Goal: Task Accomplishment & Management: Use online tool/utility

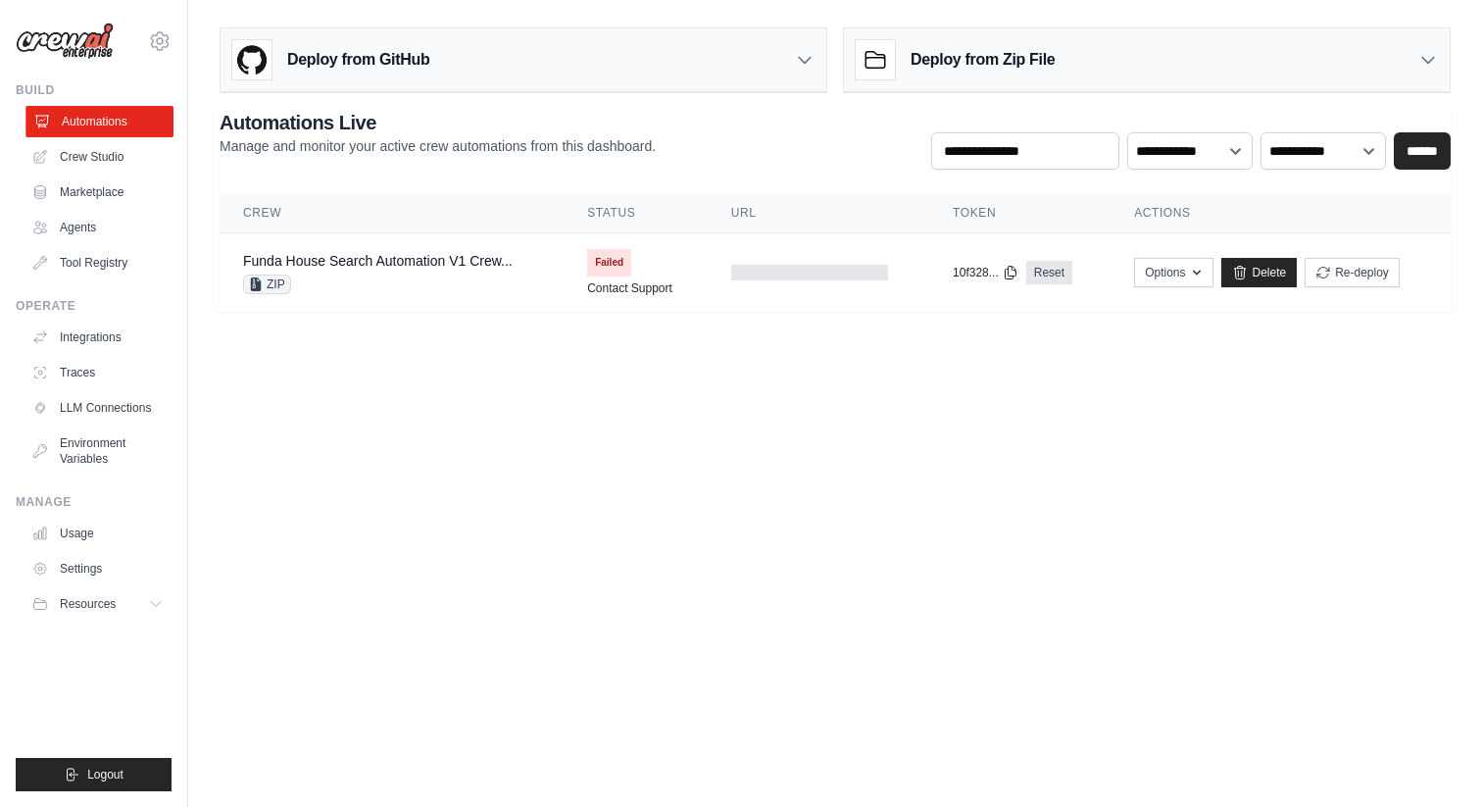
click at [122, 116] on link "Automations" at bounding box center [99, 121] width 148 height 31
click at [418, 465] on body "nandha@snagmozhi.com Settings Build Automations Crew Studio" at bounding box center [741, 403] width 1482 height 807
click at [101, 158] on link "Crew Studio" at bounding box center [99, 156] width 148 height 31
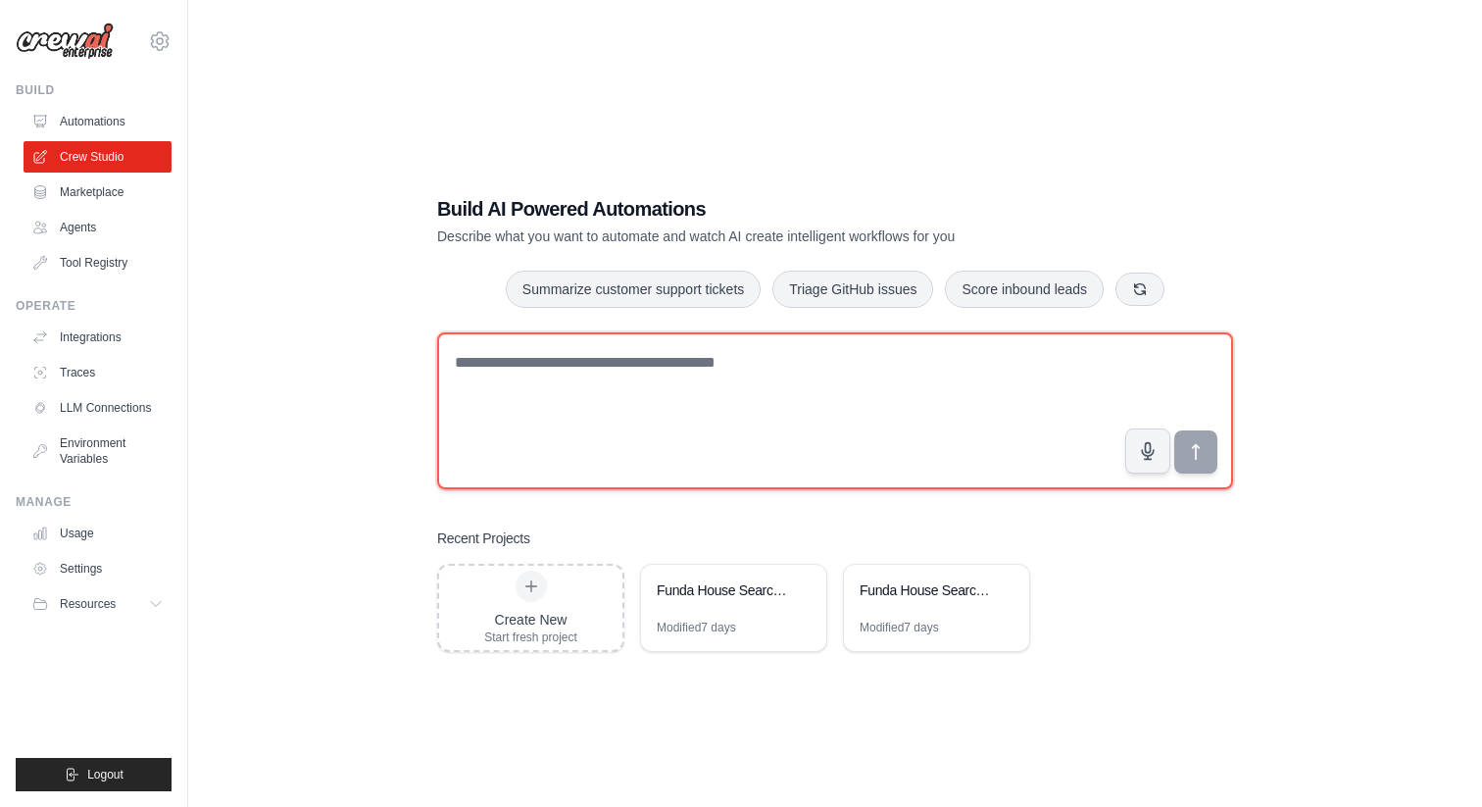
click at [614, 381] on textarea at bounding box center [835, 410] width 796 height 157
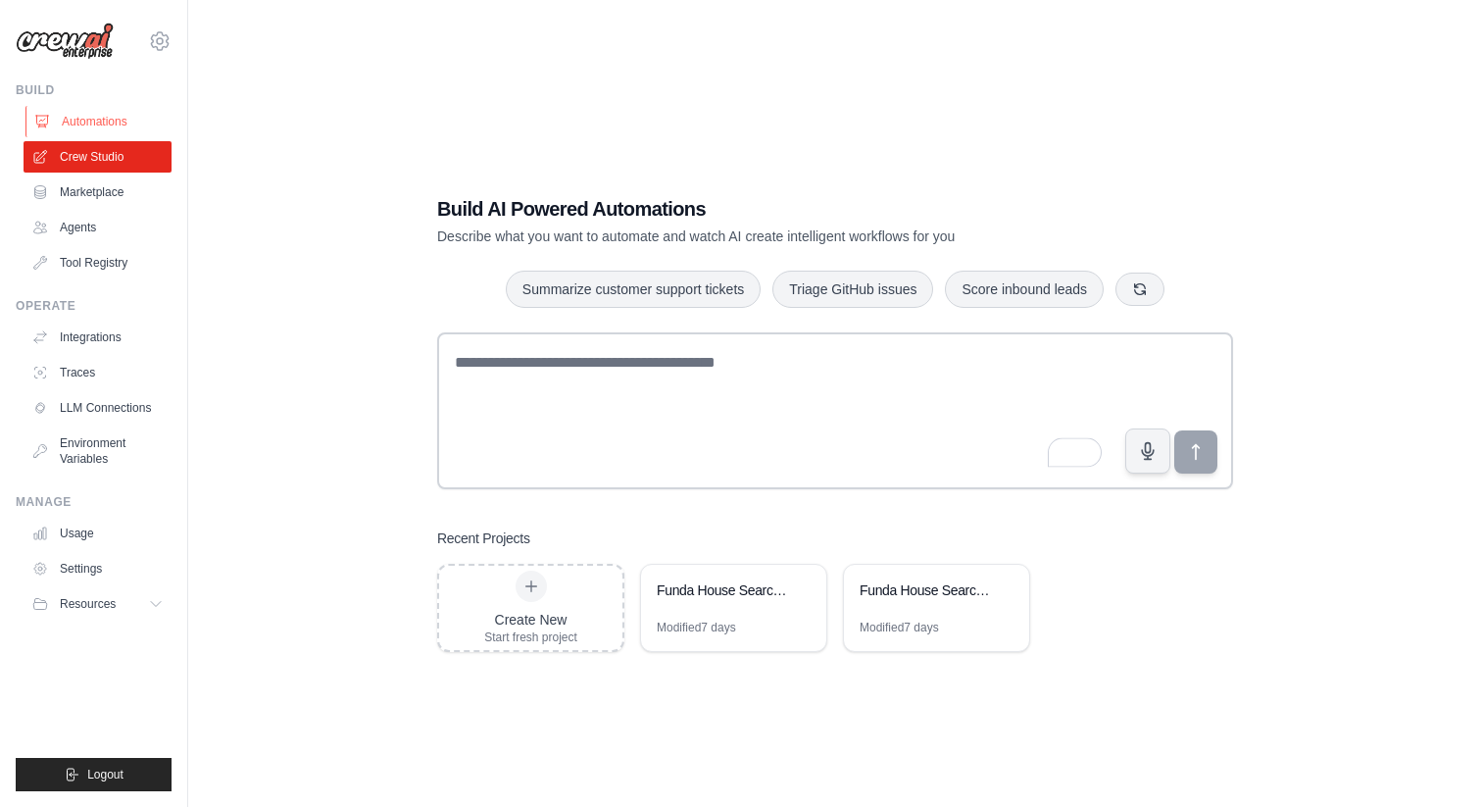
click at [108, 117] on link "Automations" at bounding box center [99, 121] width 148 height 31
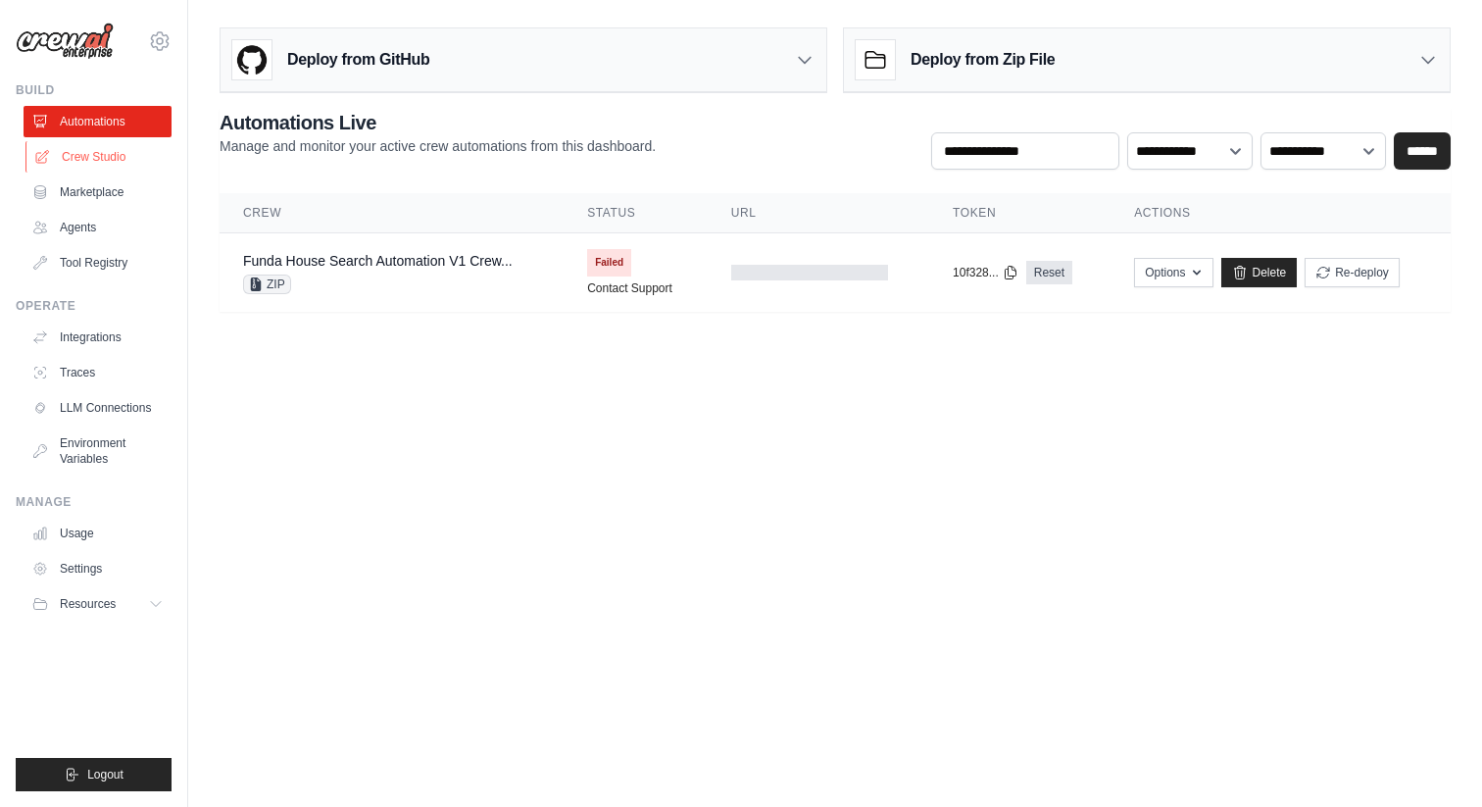
click at [99, 151] on link "Crew Studio" at bounding box center [99, 156] width 148 height 31
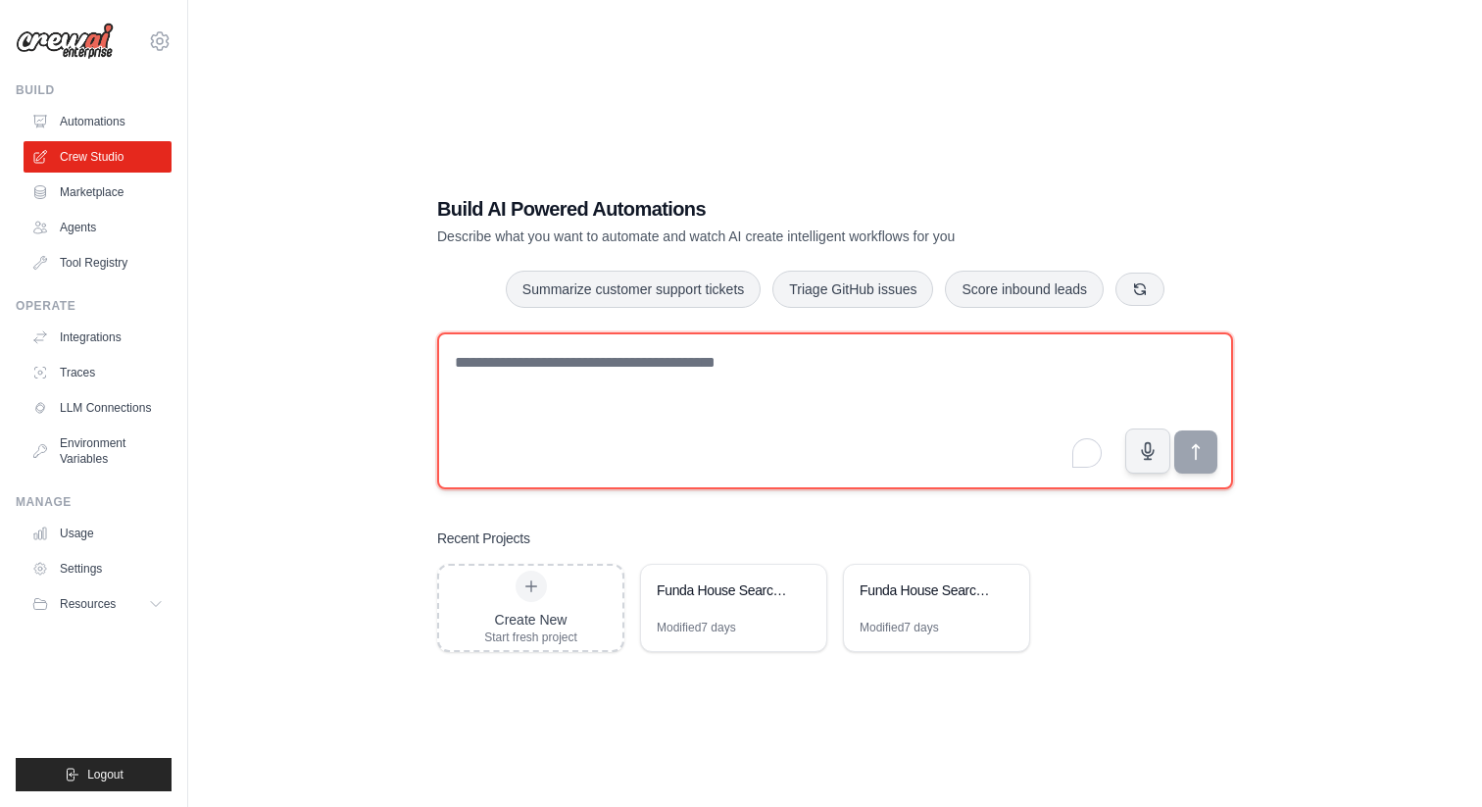
click at [639, 388] on textarea "To enrich screen reader interactions, please activate Accessibility in Grammarl…" at bounding box center [835, 410] width 796 height 157
click at [651, 357] on textarea "To enrich screen reader interactions, please activate Accessibility in Grammarl…" at bounding box center [835, 410] width 796 height 157
click at [681, 378] on textarea "To enrich screen reader interactions, please activate Accessibility in Grammarl…" at bounding box center [835, 410] width 796 height 157
click at [632, 354] on textarea "To enrich screen reader interactions, please activate Accessibility in Grammarl…" at bounding box center [835, 410] width 796 height 157
click at [581, 375] on textarea "To enrich screen reader interactions, please activate Accessibility in Grammarl…" at bounding box center [835, 410] width 796 height 157
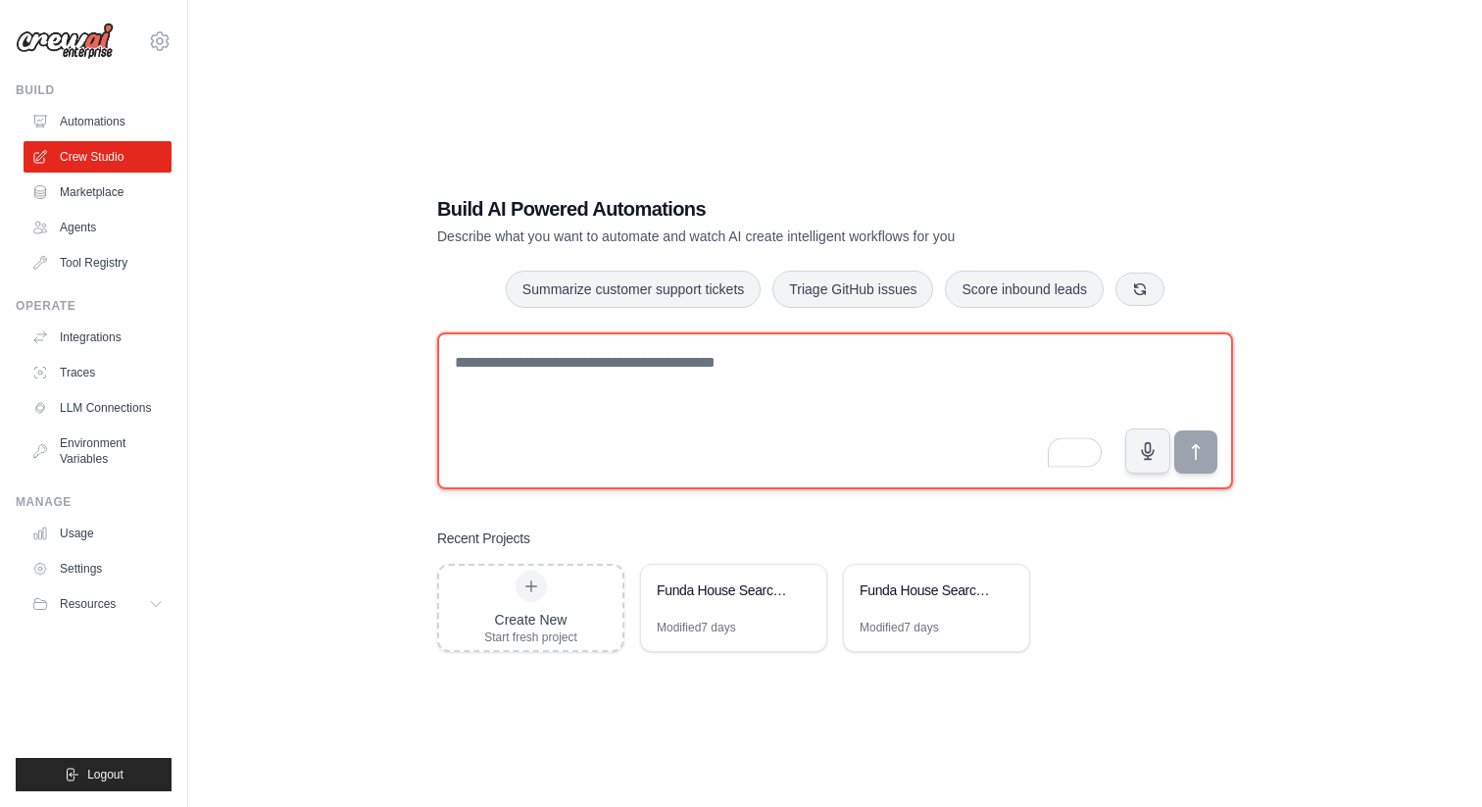
click at [624, 406] on textarea "To enrich screen reader interactions, please activate Accessibility in Grammarl…" at bounding box center [835, 410] width 796 height 157
click at [582, 373] on textarea "To enrich screen reader interactions, please activate Accessibility in Grammarl…" at bounding box center [835, 410] width 796 height 157
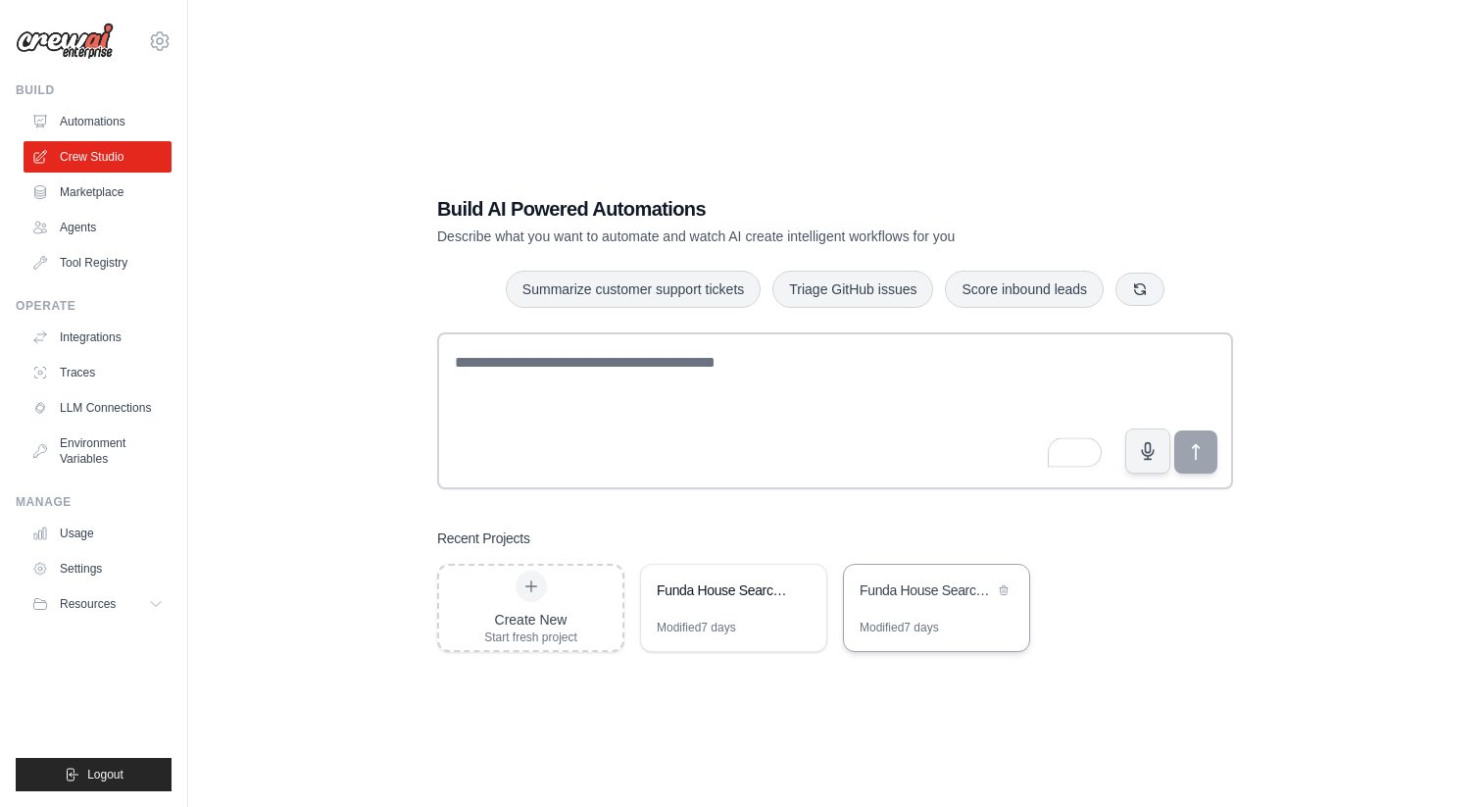
click at [933, 594] on div "Funda House Search & Viewing Automation" at bounding box center [927, 590] width 134 height 20
click at [926, 572] on div "Funda House Search & Viewing Automation" at bounding box center [936, 592] width 185 height 55
click at [926, 594] on div "Funda House Search & Viewing Automation" at bounding box center [927, 590] width 134 height 20
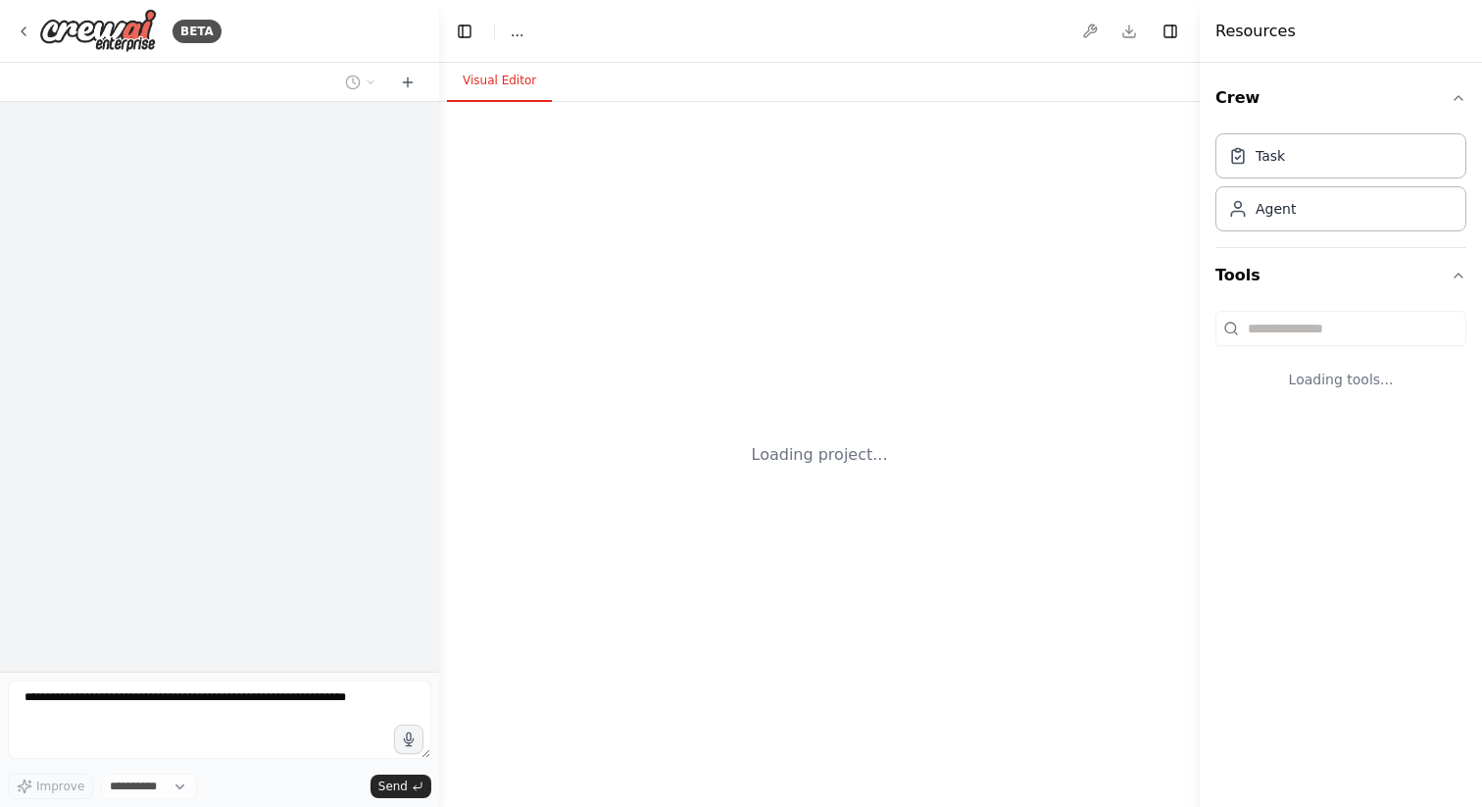
select select "****"
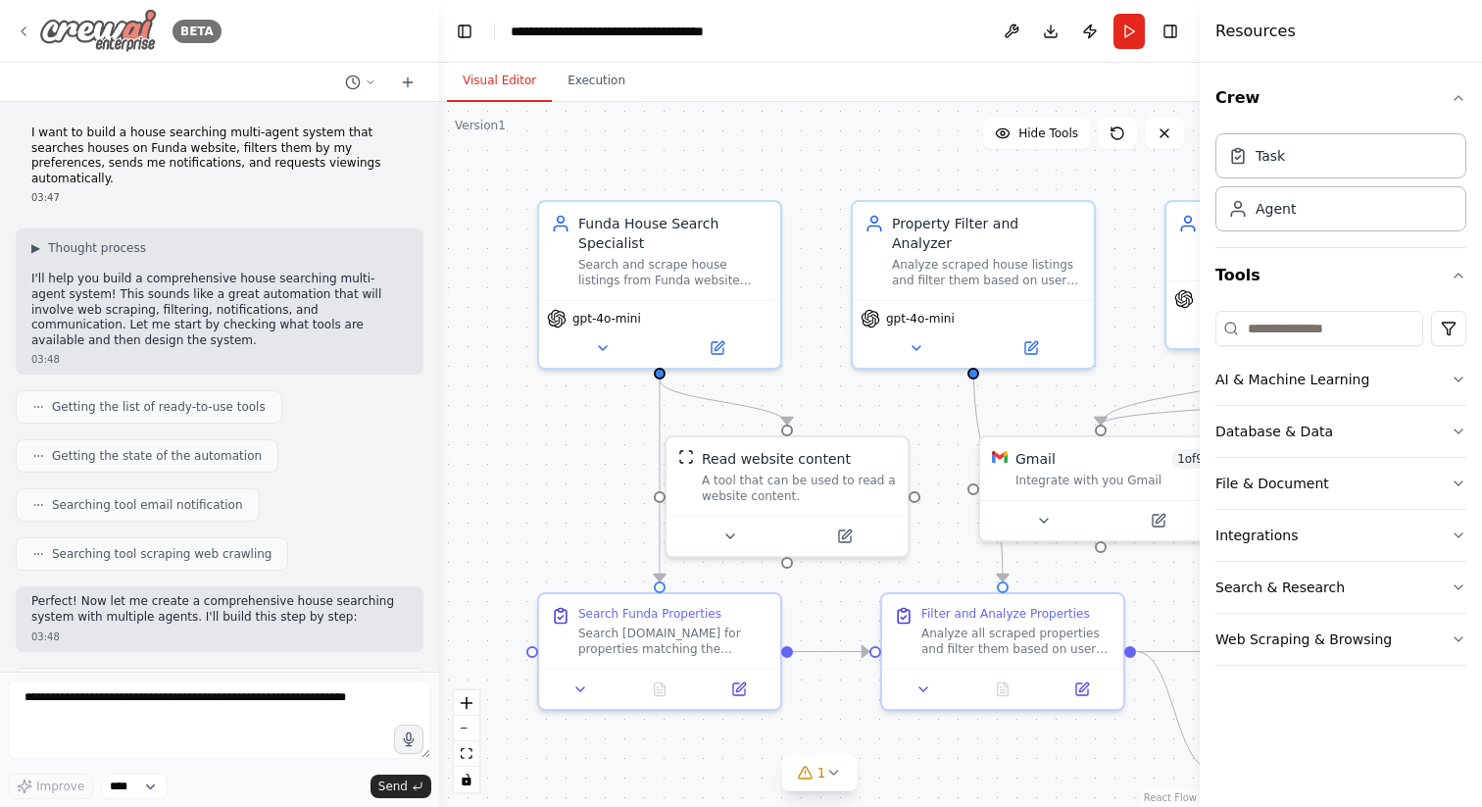
click at [23, 31] on icon at bounding box center [24, 31] width 4 height 8
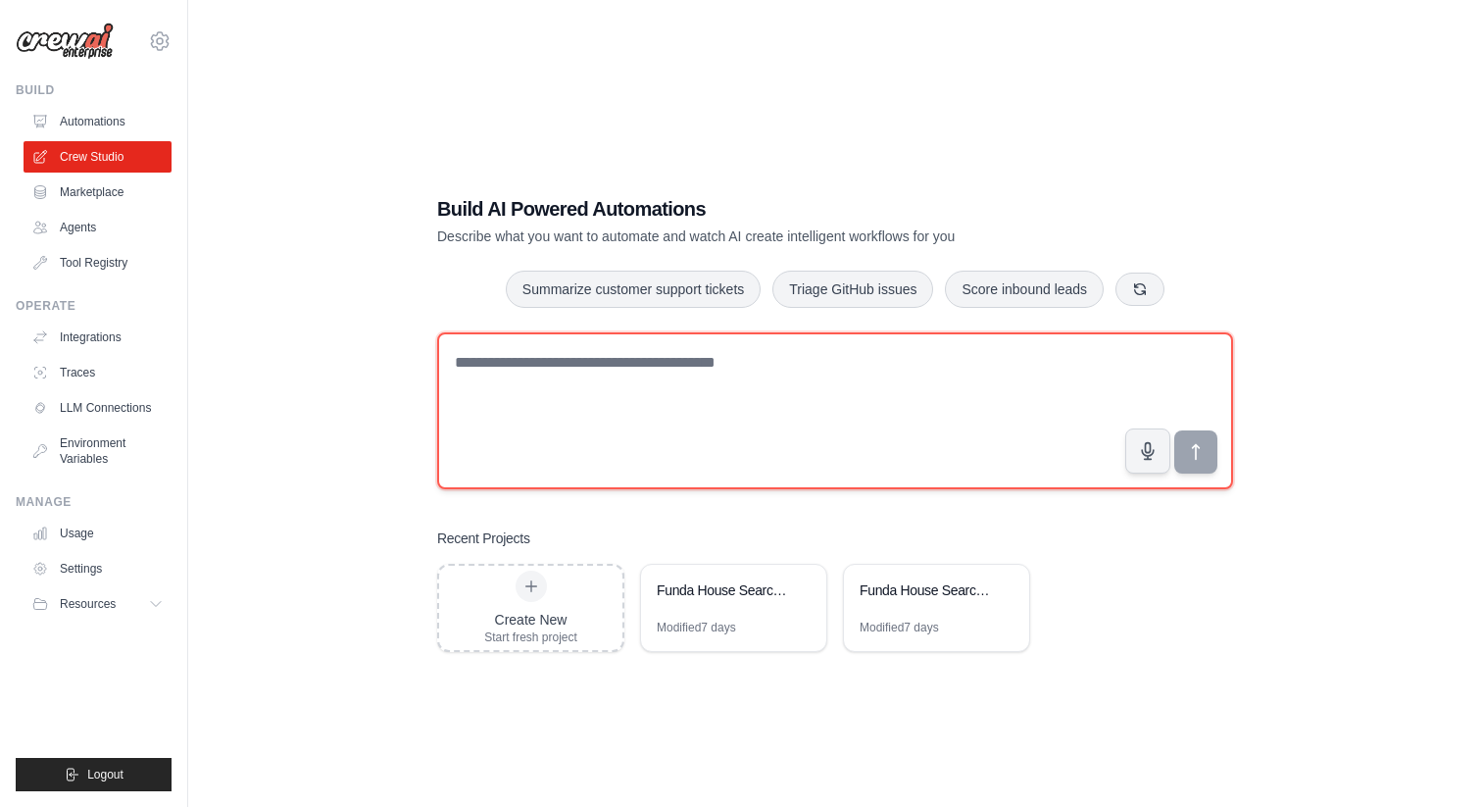
click at [744, 369] on textarea at bounding box center [835, 410] width 796 height 157
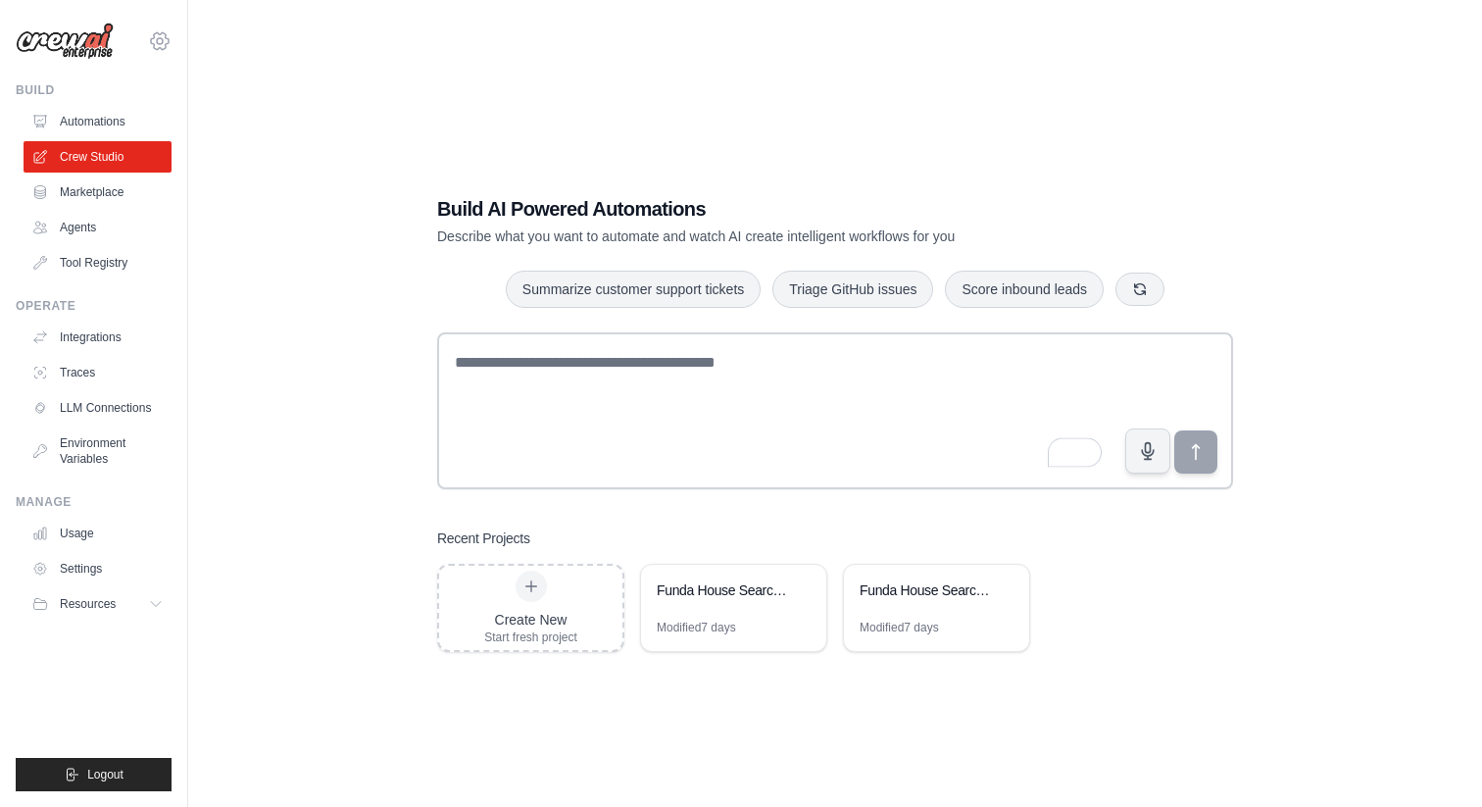
click at [161, 40] on icon at bounding box center [160, 41] width 24 height 24
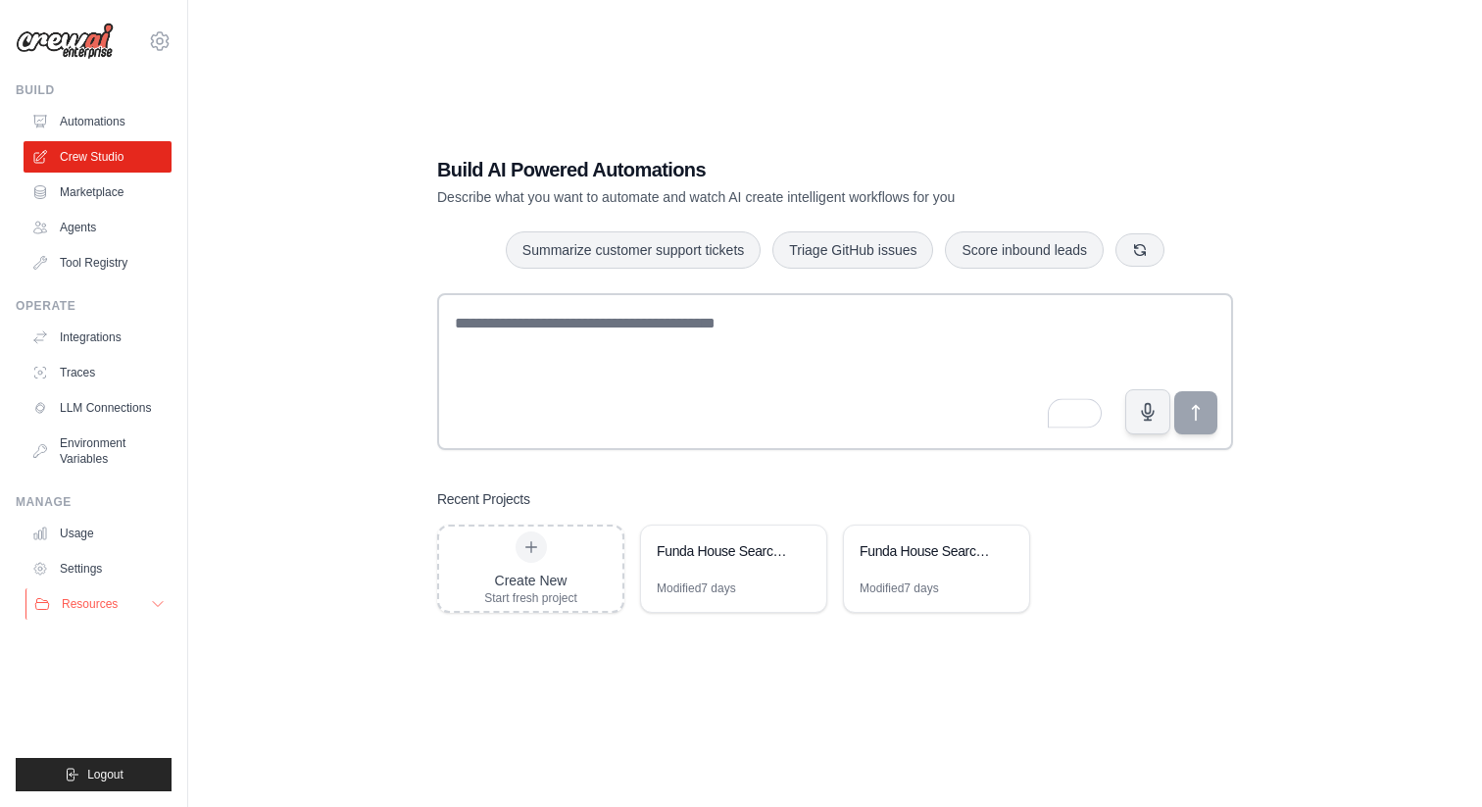
click at [154, 606] on icon at bounding box center [158, 604] width 16 height 16
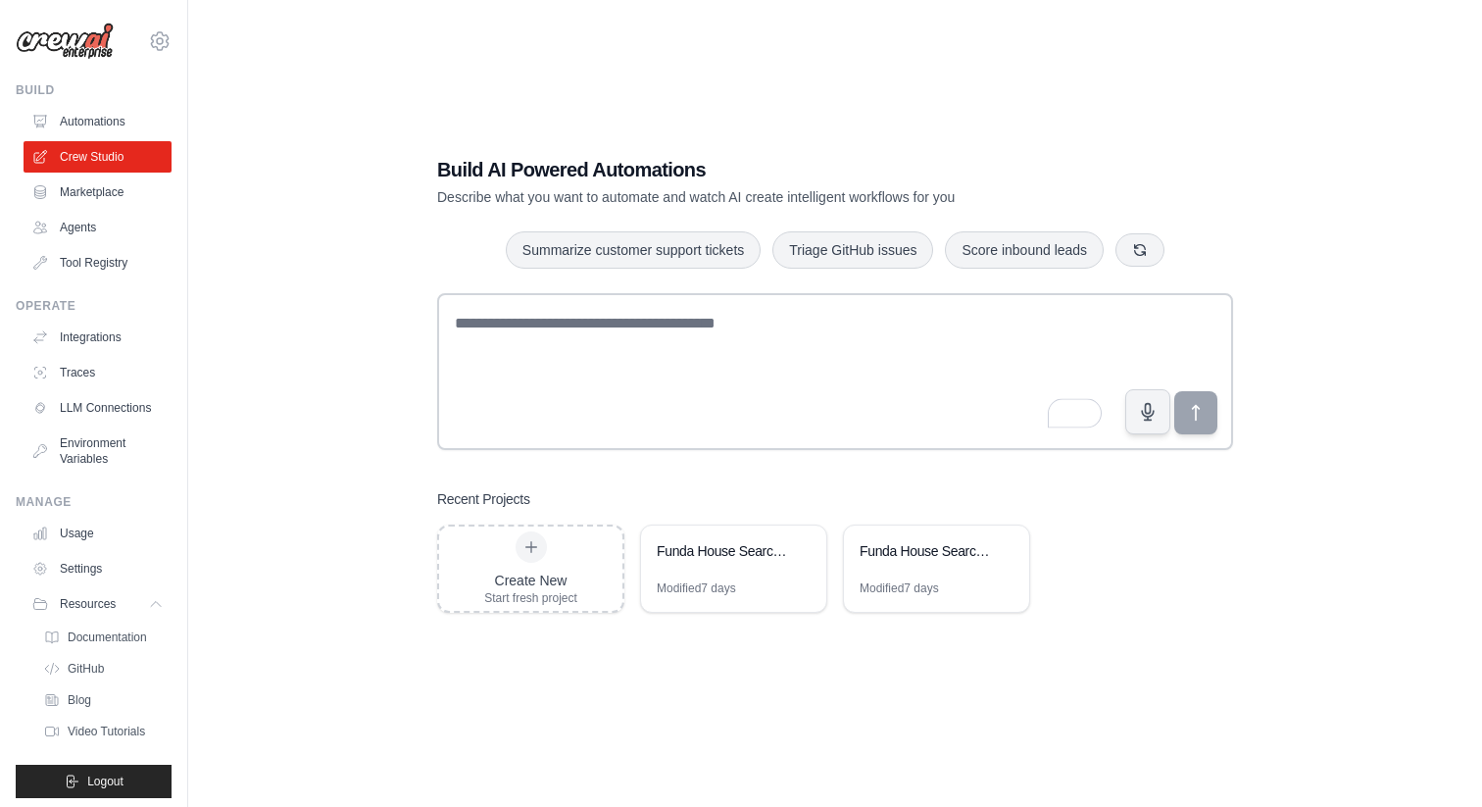
scroll to position [7, 0]
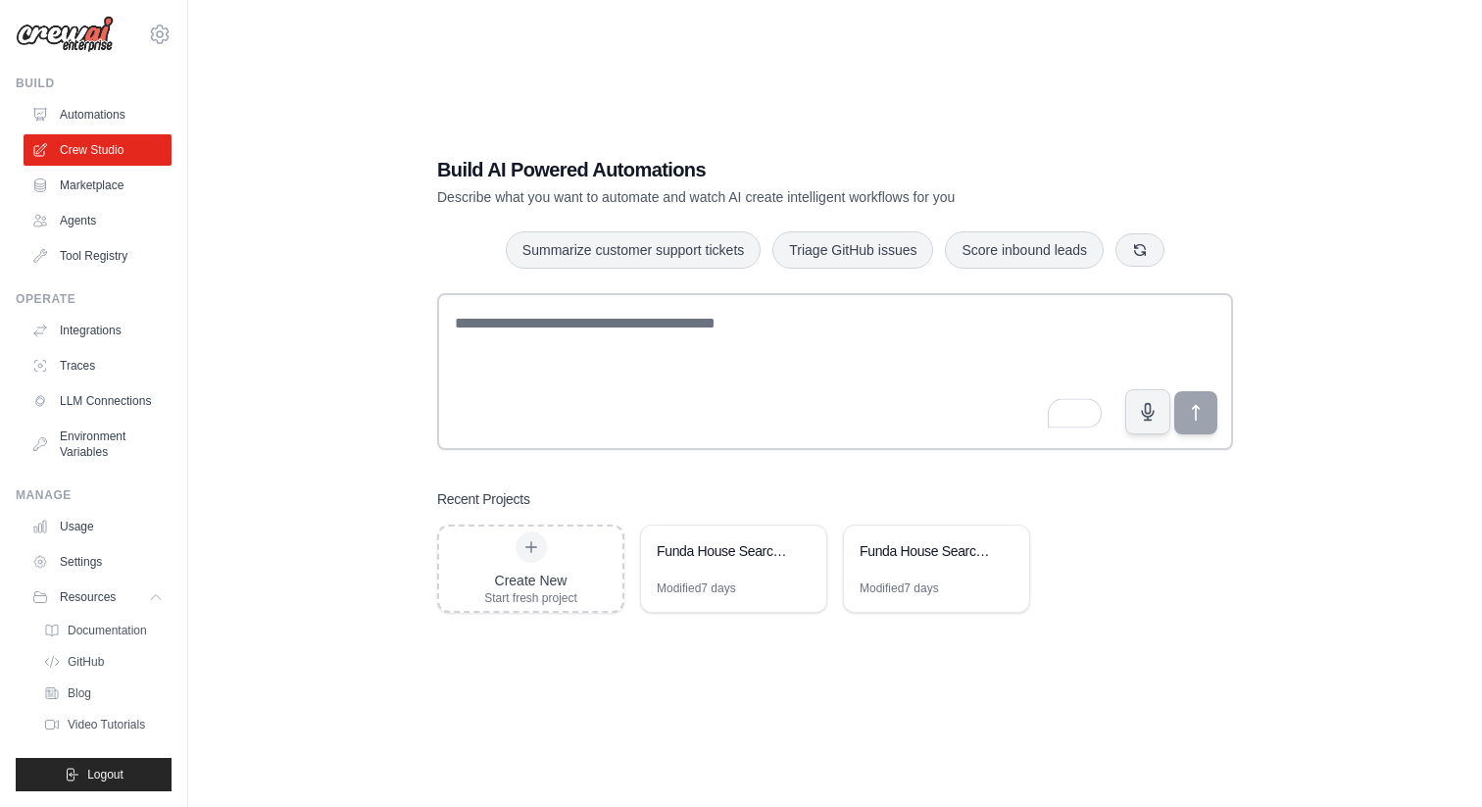
click at [80, 31] on img at bounding box center [65, 34] width 98 height 37
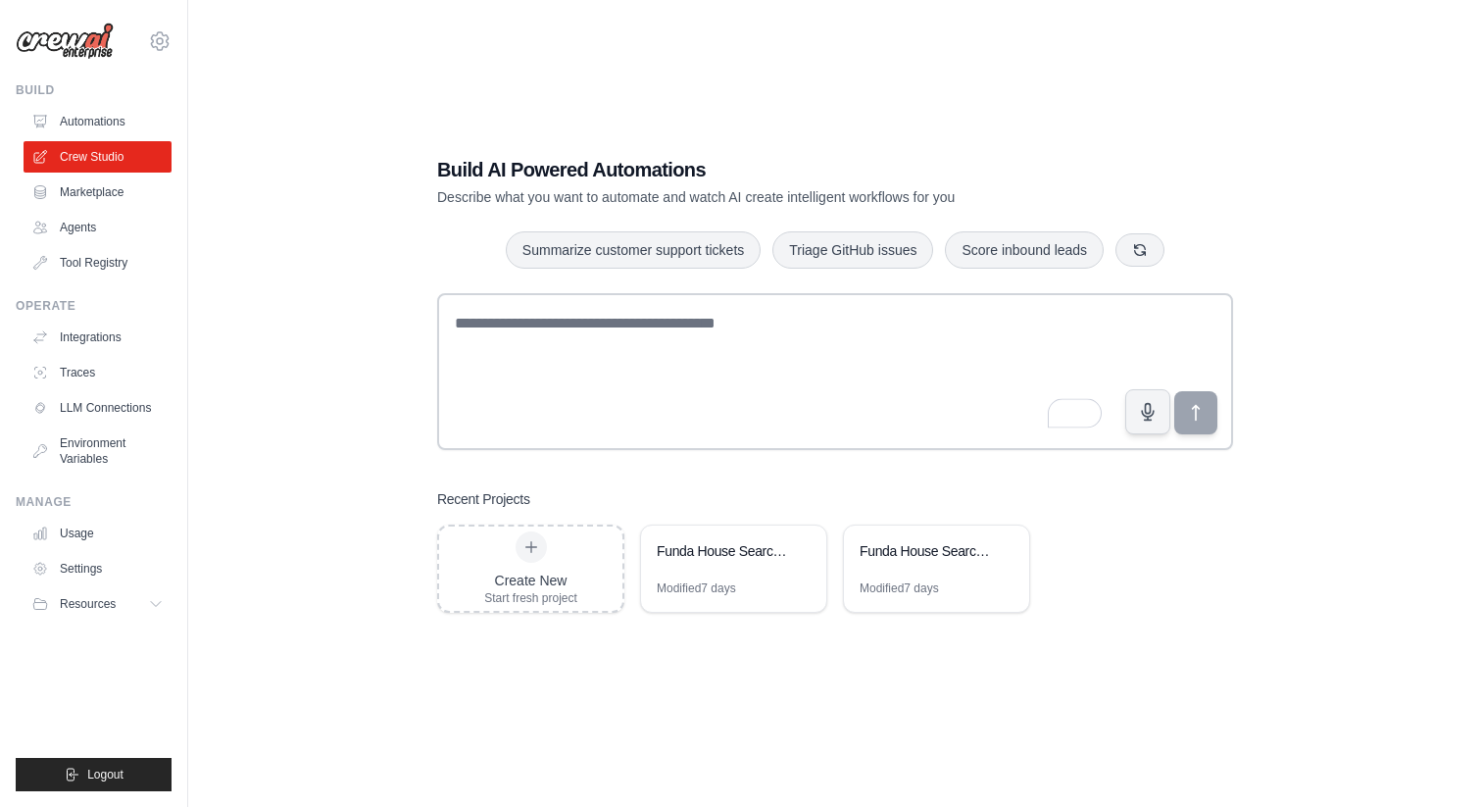
click at [80, 36] on img at bounding box center [65, 41] width 98 height 37
click at [167, 34] on icon at bounding box center [160, 41] width 24 height 24
click at [164, 36] on icon at bounding box center [160, 41] width 24 height 24
click at [94, 36] on img at bounding box center [65, 41] width 98 height 37
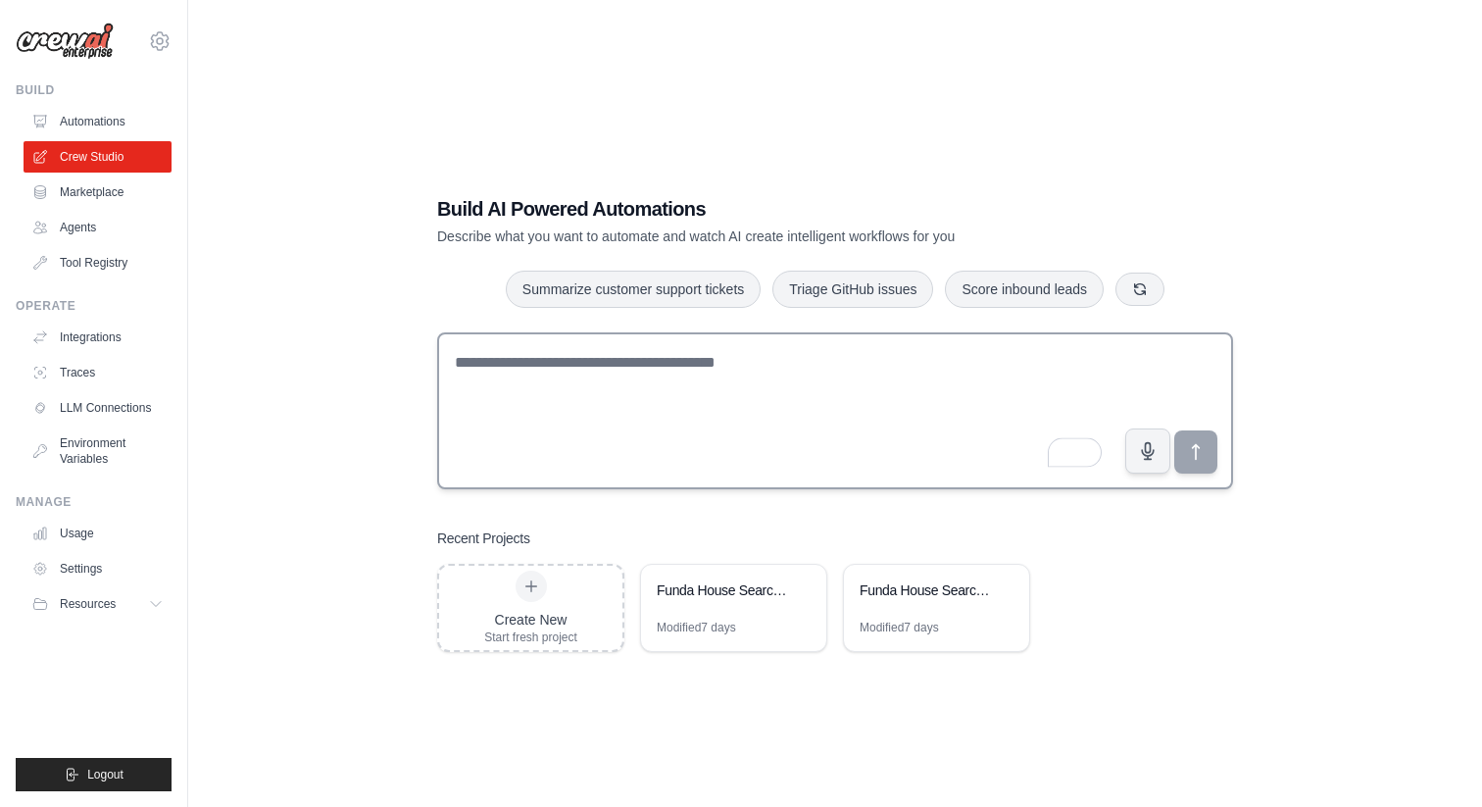
scroll to position [39, 0]
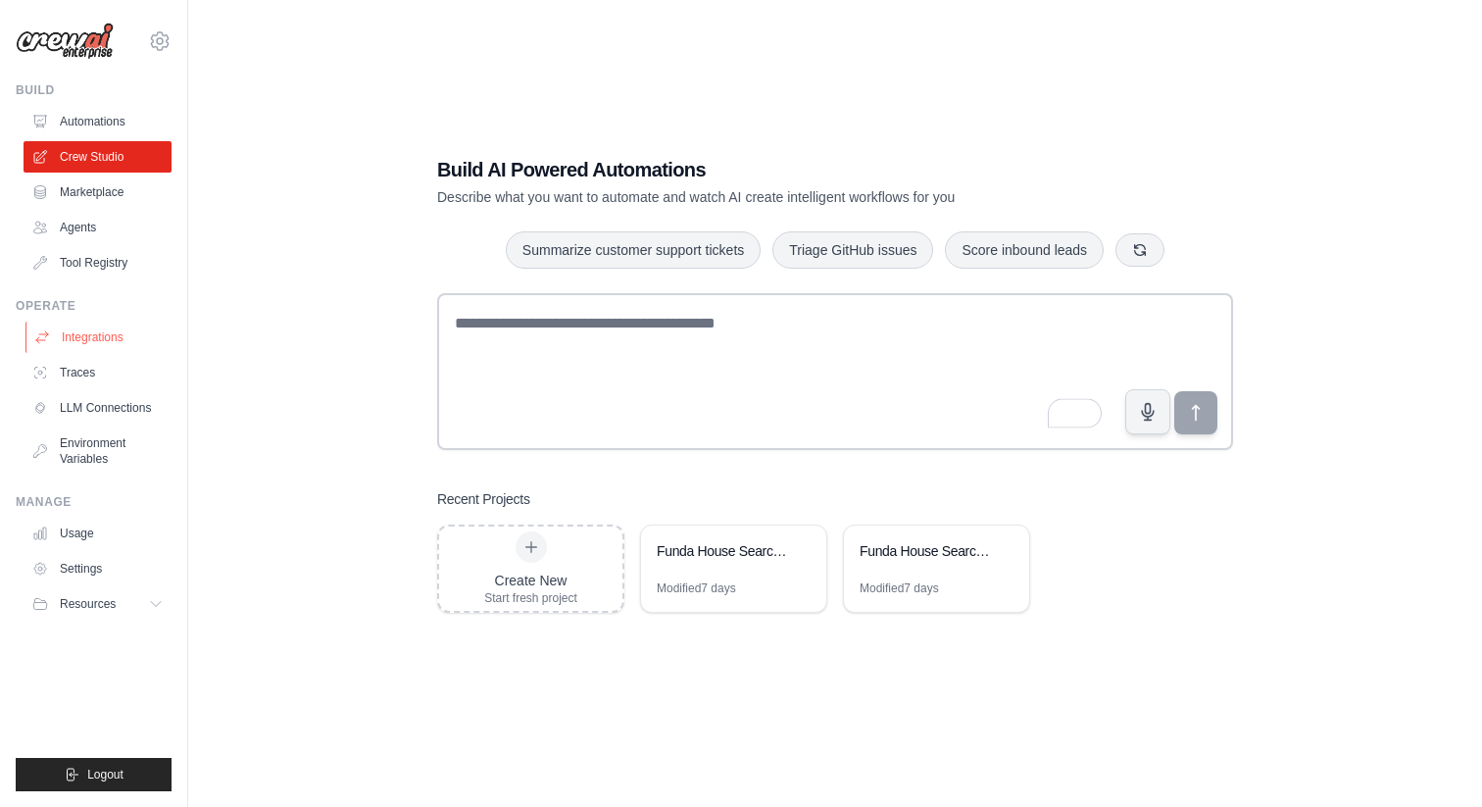
click at [100, 345] on link "Integrations" at bounding box center [99, 337] width 148 height 31
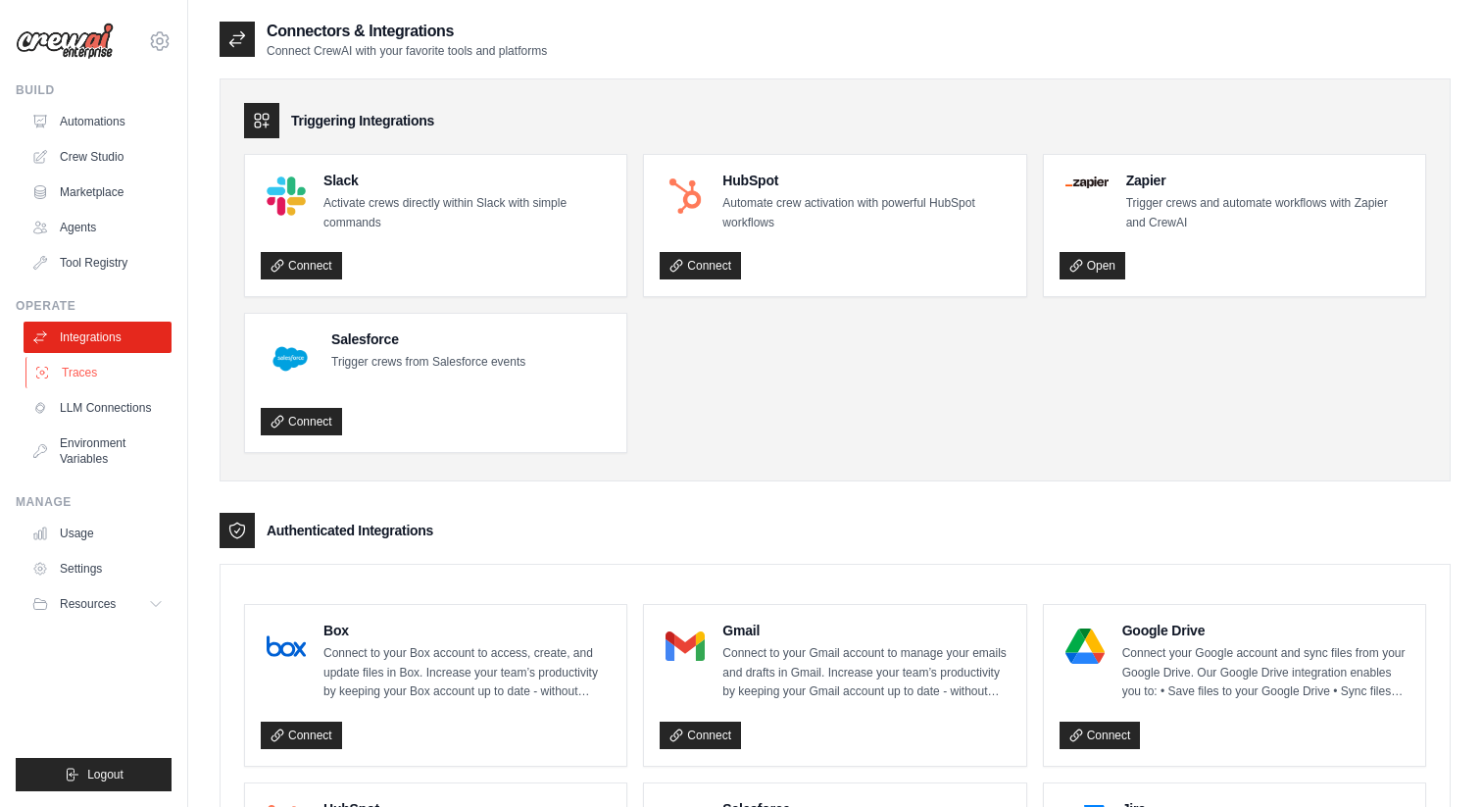
click at [84, 377] on link "Traces" at bounding box center [99, 372] width 148 height 31
